Goal: Communication & Community: Answer question/provide support

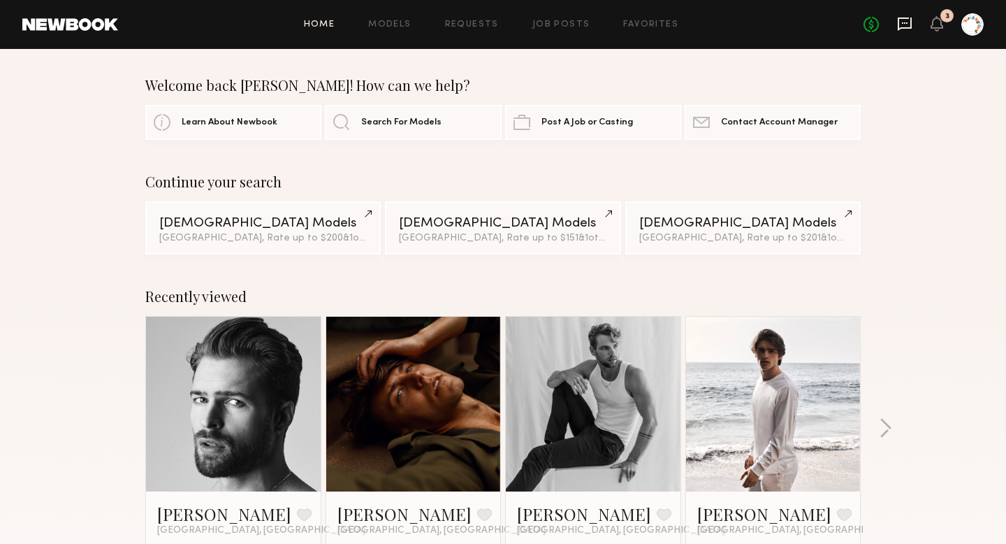
click at [904, 23] on icon at bounding box center [905, 22] width 6 height 1
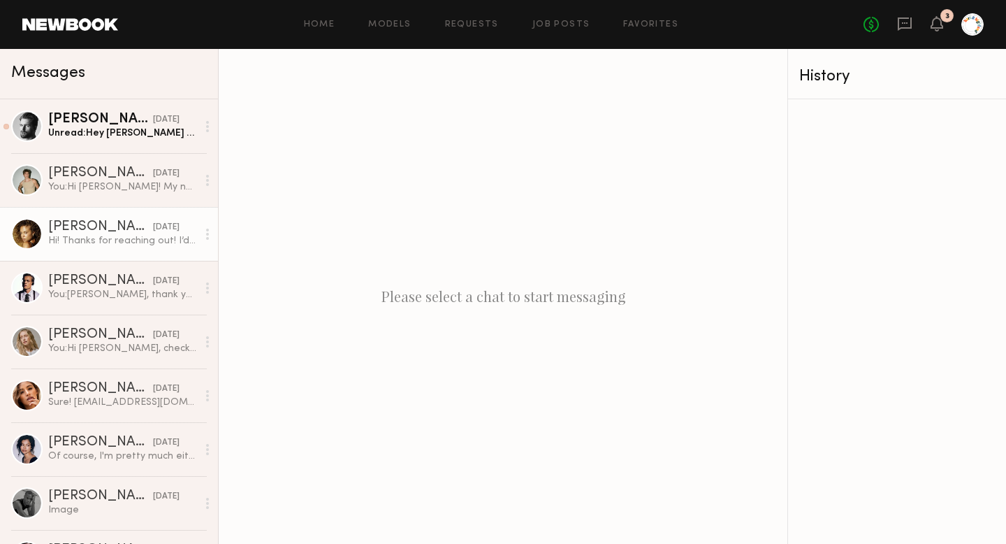
click at [80, 258] on link "[PERSON_NAME] [DATE] Hi! Thanks for reaching out! I’d love to know more details!" at bounding box center [109, 234] width 218 height 54
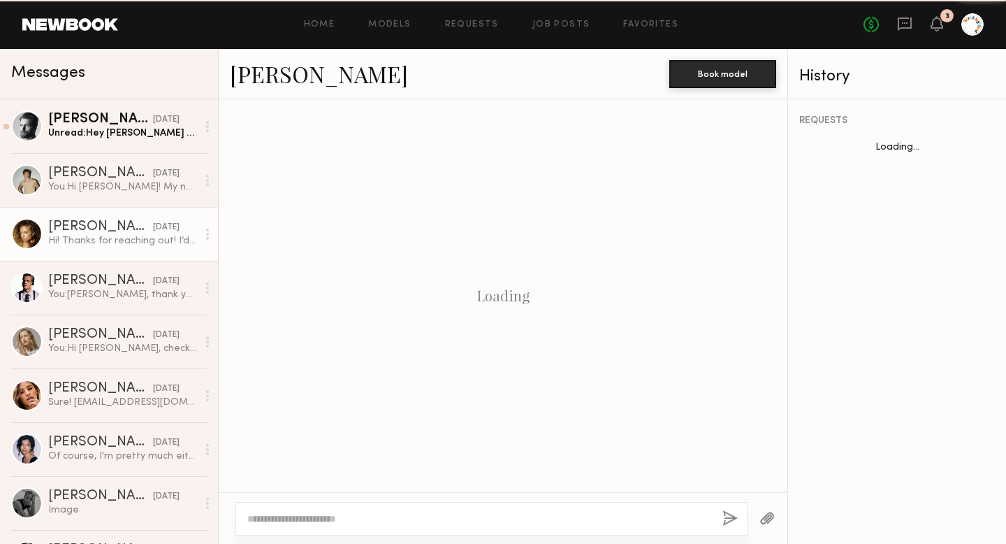
scroll to position [1229, 0]
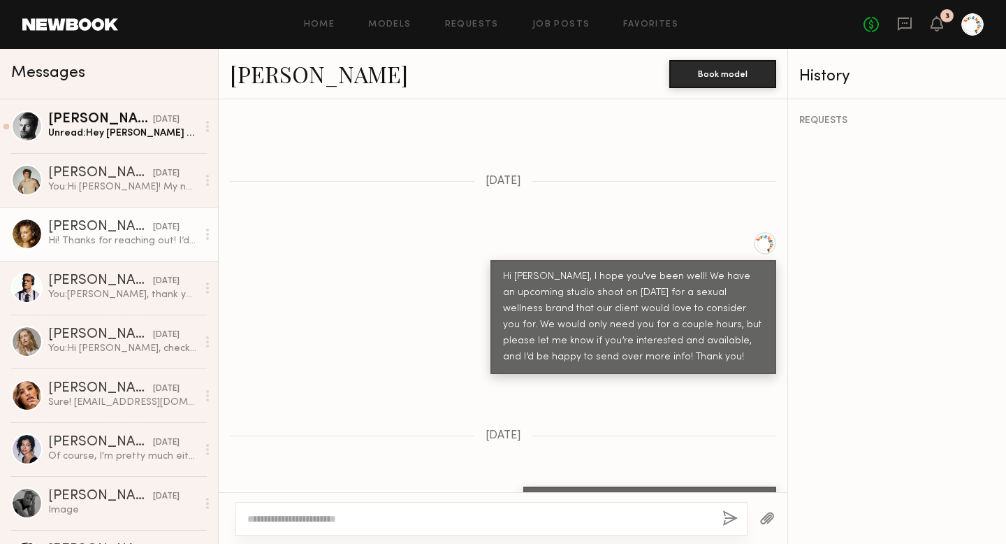
click at [465, 510] on div at bounding box center [492, 519] width 512 height 34
click at [456, 515] on textarea at bounding box center [479, 519] width 464 height 14
type textarea "********"
